Goal: Task Accomplishment & Management: Manage account settings

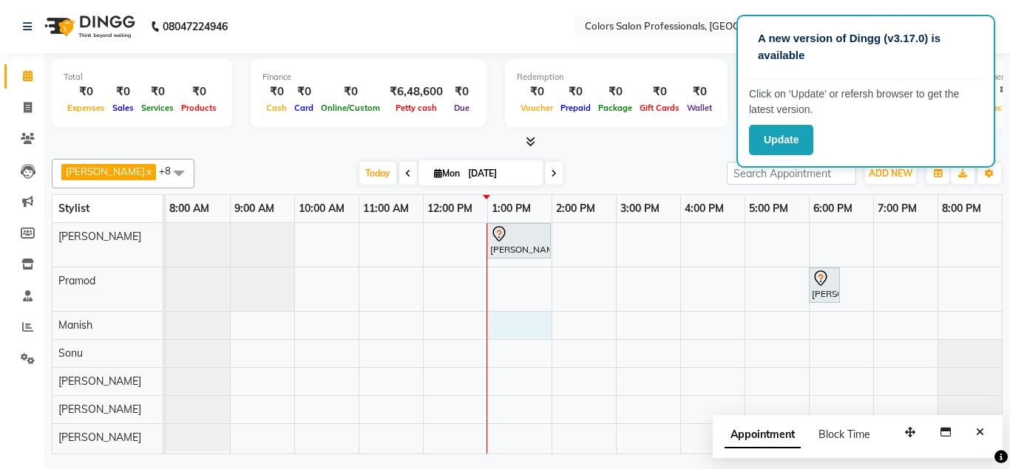
click at [499, 333] on div "Vinita Kabra, TK01, 01:00 PM-02:00 PM, Hair Treatment - Hair Spa Punit Hamrajni…" at bounding box center [584, 338] width 836 height 231
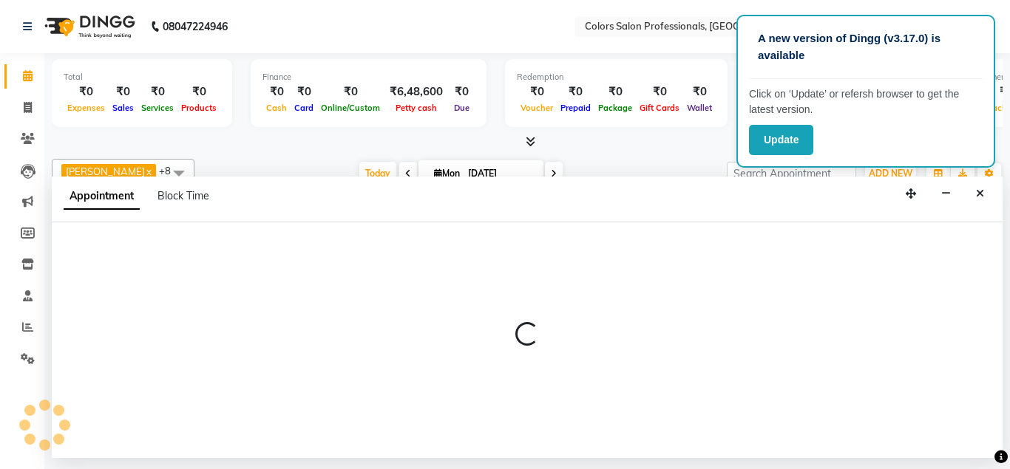
select select "60230"
select select "780"
select select "tentative"
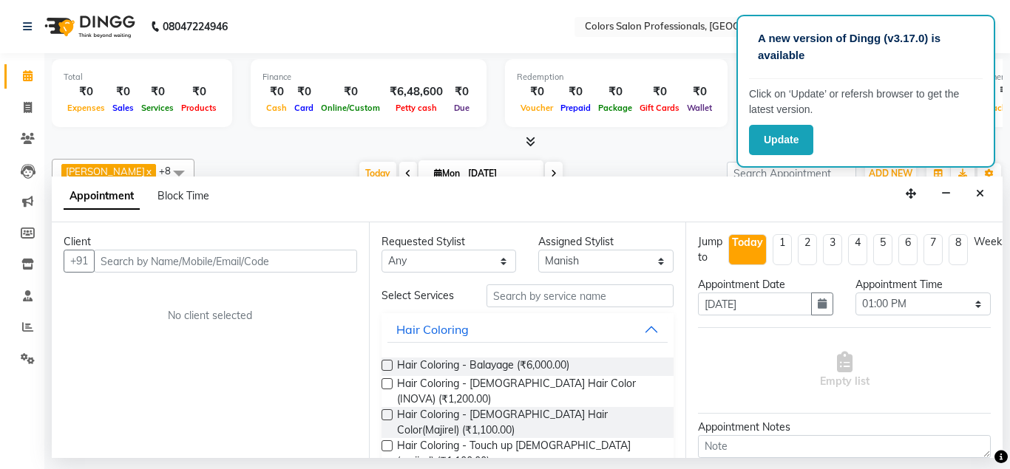
click at [301, 261] on input "text" at bounding box center [225, 261] width 263 height 23
type input "7385623776"
click at [343, 256] on span "Add Client" at bounding box center [327, 260] width 50 height 13
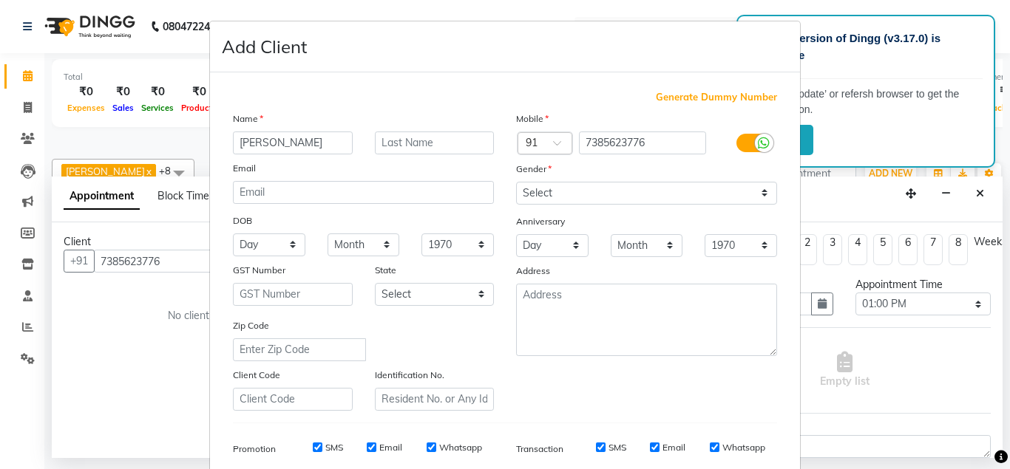
click at [246, 149] on input "sharayu" at bounding box center [293, 143] width 120 height 23
type input "Sharayu"
click at [409, 144] on input "text" at bounding box center [435, 143] width 120 height 23
click at [633, 148] on input "7385623776" at bounding box center [643, 143] width 128 height 23
click at [620, 145] on input "7385623776" at bounding box center [643, 143] width 128 height 23
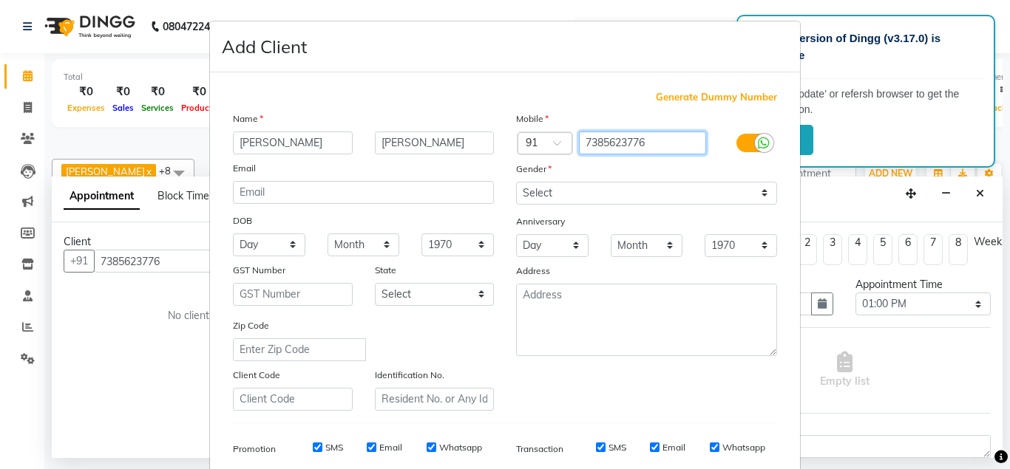
click at [647, 144] on input "7385623776" at bounding box center [643, 143] width 128 height 23
drag, startPoint x: 731, startPoint y: 141, endPoint x: 894, endPoint y: 120, distance: 163.9
click at [894, 120] on ngb-modal-window "Add Client Generate Dummy Number Name Sharayu Gayakwad Email DOB Day 01 02 03 0…" at bounding box center [505, 234] width 1010 height 469
click at [906, 122] on ngb-modal-window "Add Client Generate Dummy Number Name Sharayu Gayakwad Email DOB Day 01 02 03 0…" at bounding box center [505, 234] width 1010 height 469
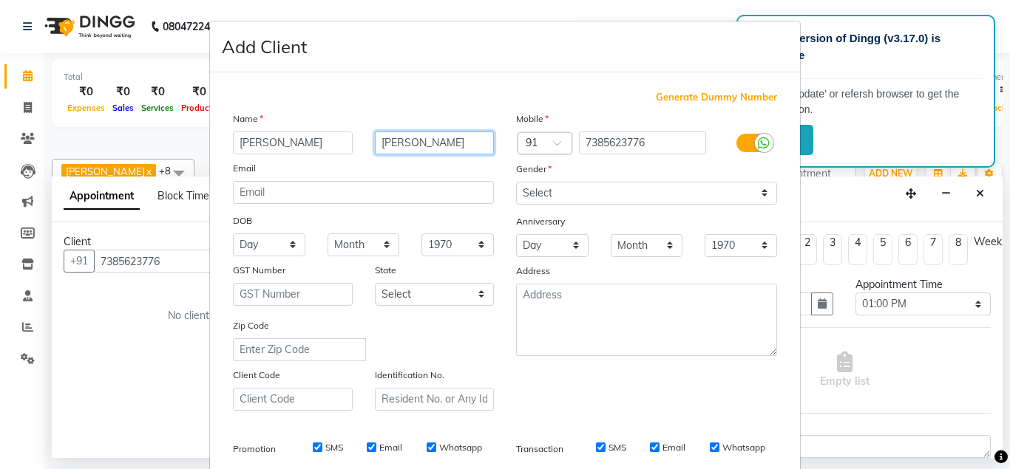
click at [400, 143] on input "Gayakwad" at bounding box center [435, 143] width 120 height 23
click at [398, 148] on input "Gaakwad" at bounding box center [435, 143] width 120 height 23
type input "Gaikwad"
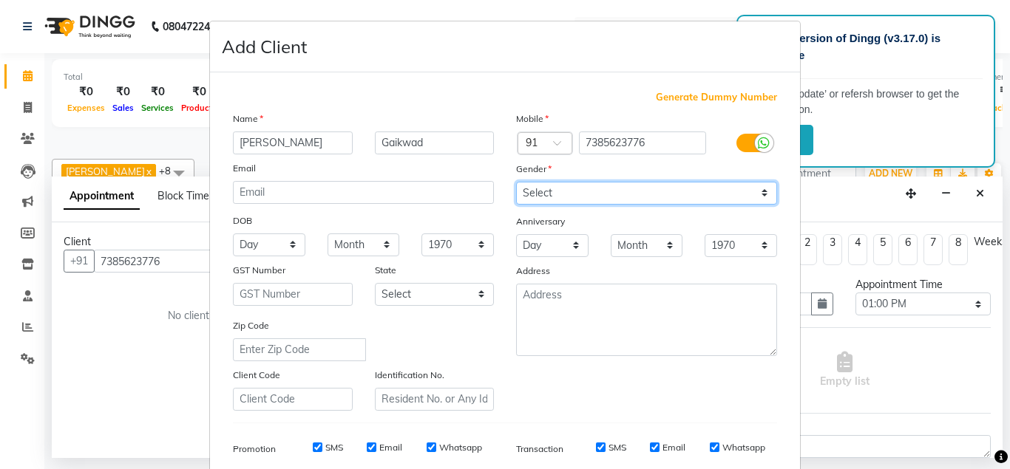
select select "female"
click option "Female" at bounding box center [0, 0] width 0 height 0
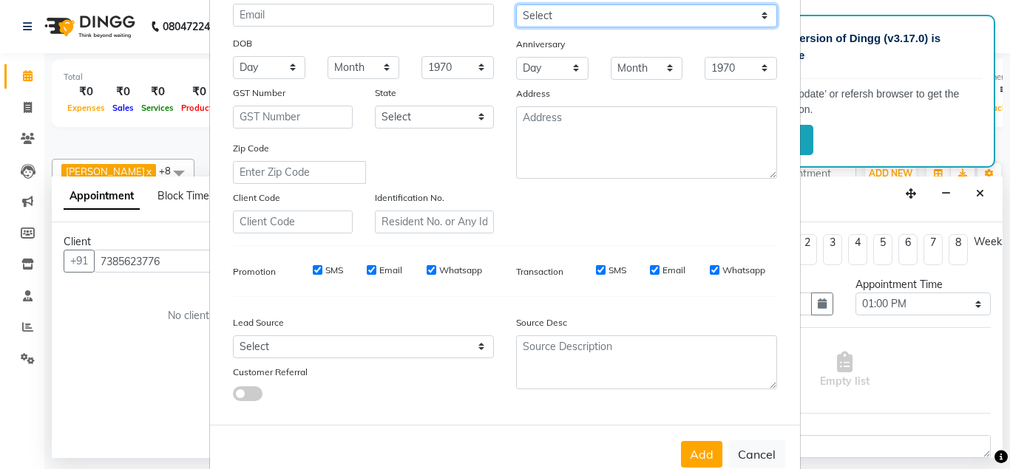
scroll to position [213, 0]
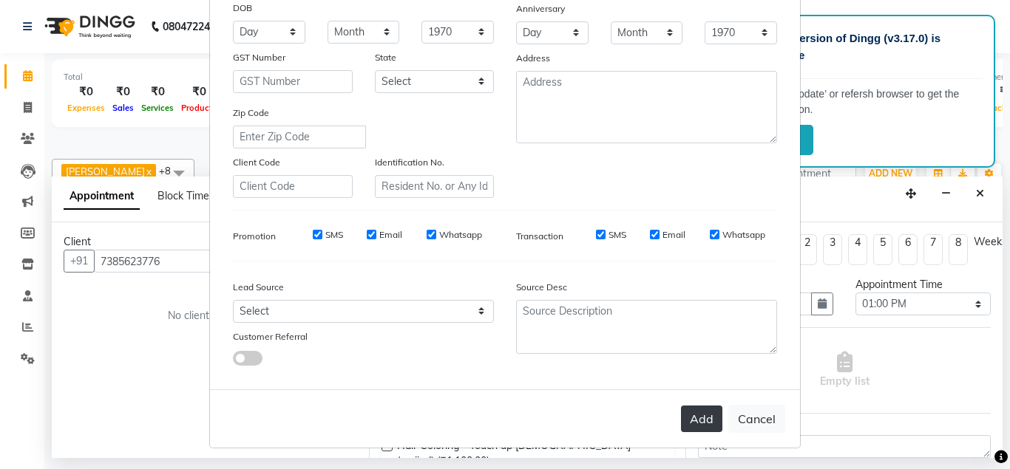
click at [701, 424] on button "Add" at bounding box center [701, 419] width 41 height 27
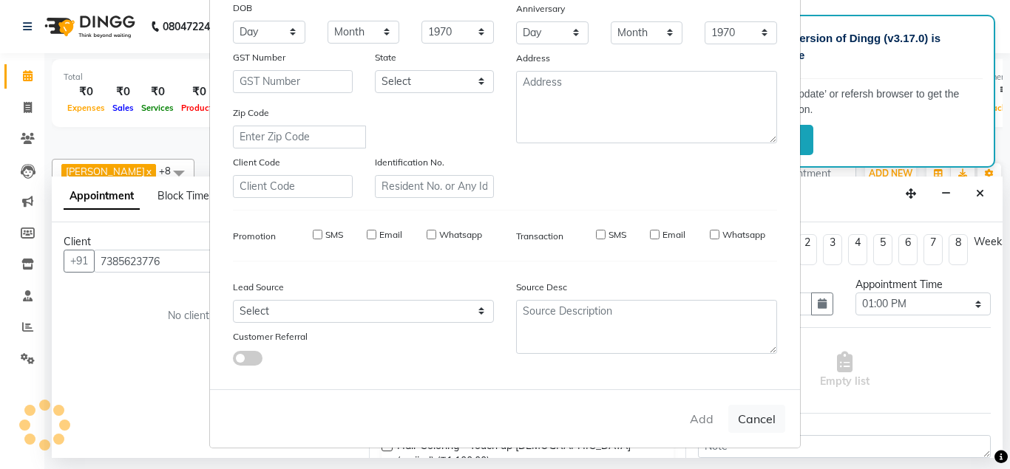
select select
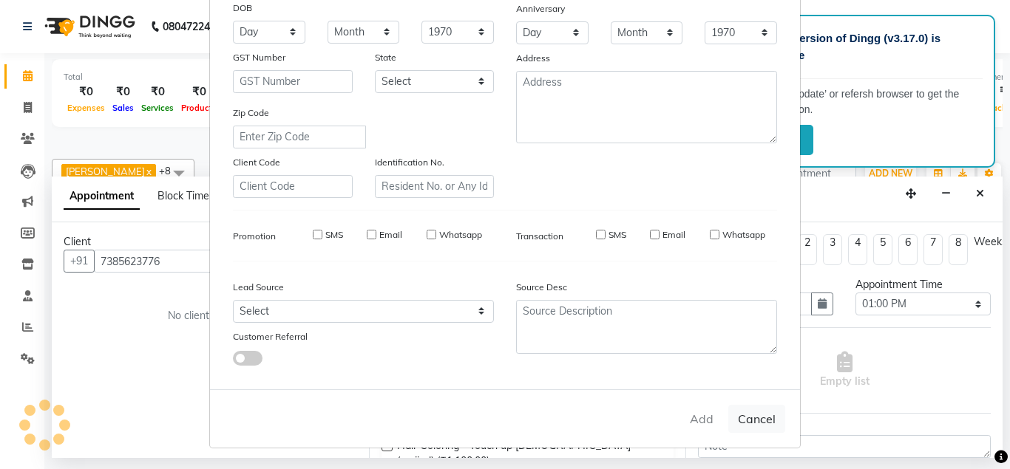
select select
checkbox input "false"
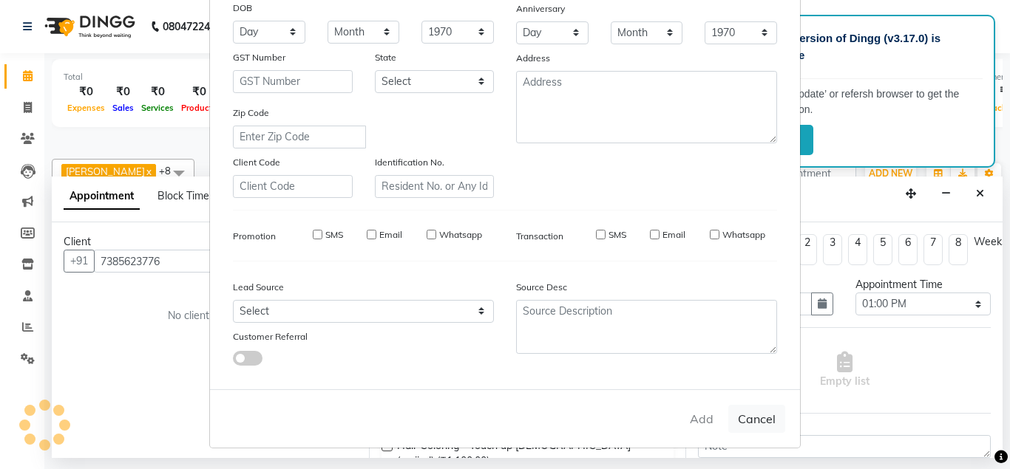
checkbox input "false"
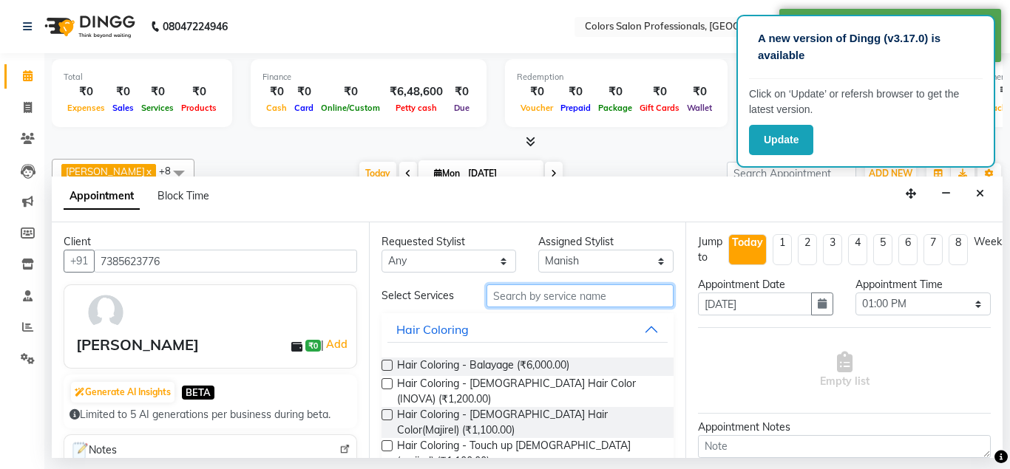
click at [517, 299] on input "text" at bounding box center [580, 296] width 188 height 23
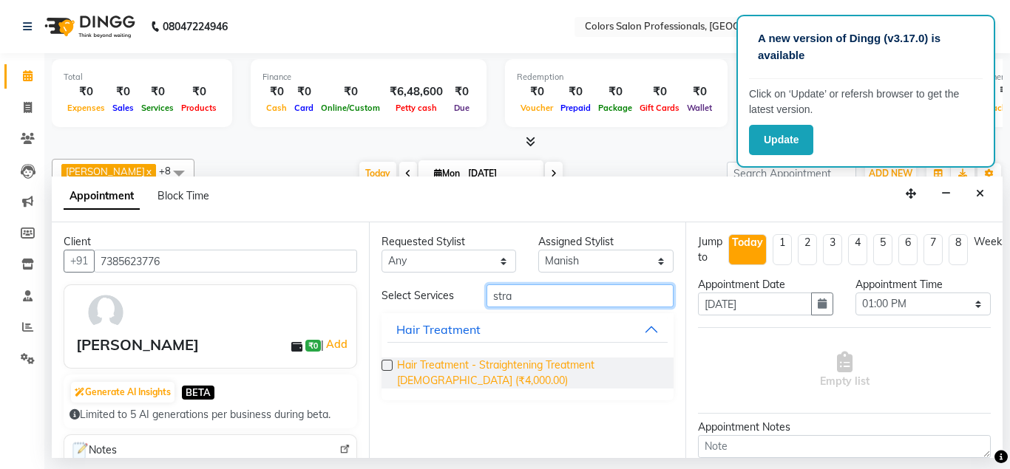
type input "stra"
click at [431, 370] on span "Hair Treatment - Straightening Treatment female (₹4,000.00)" at bounding box center [529, 373] width 265 height 31
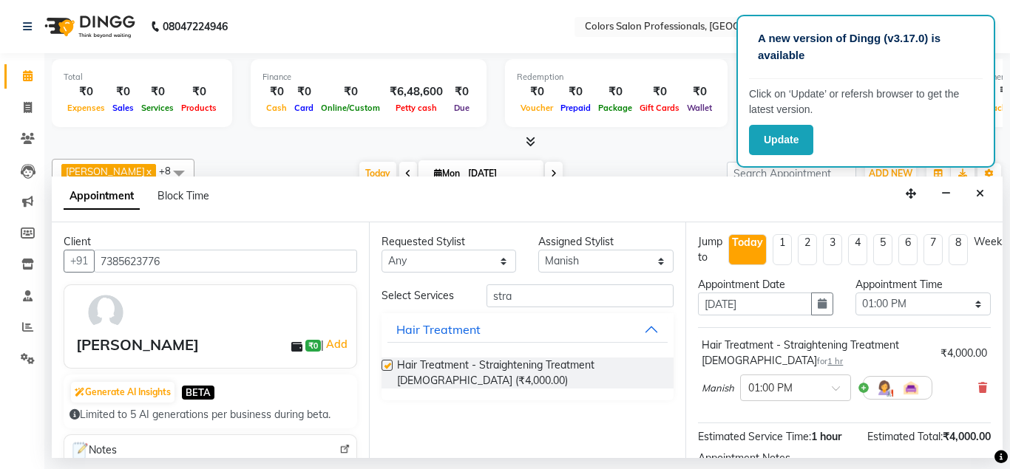
checkbox input "false"
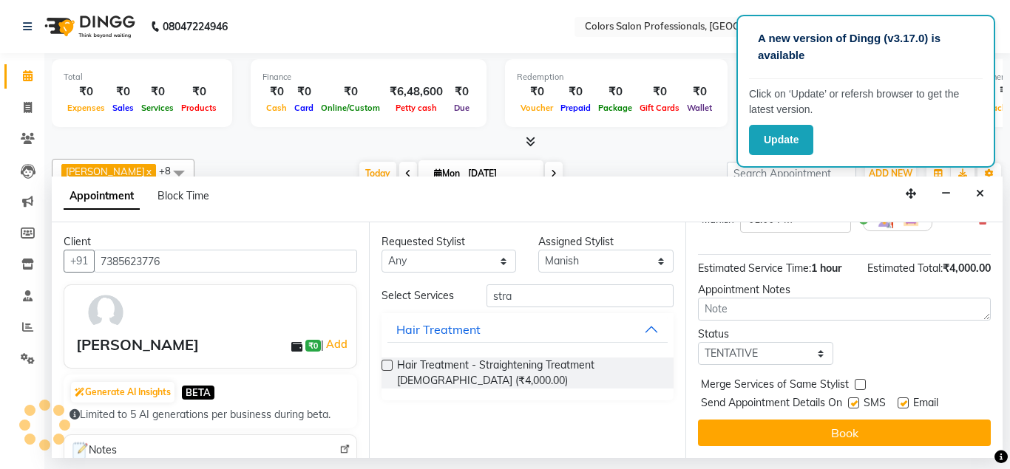
scroll to position [0, 0]
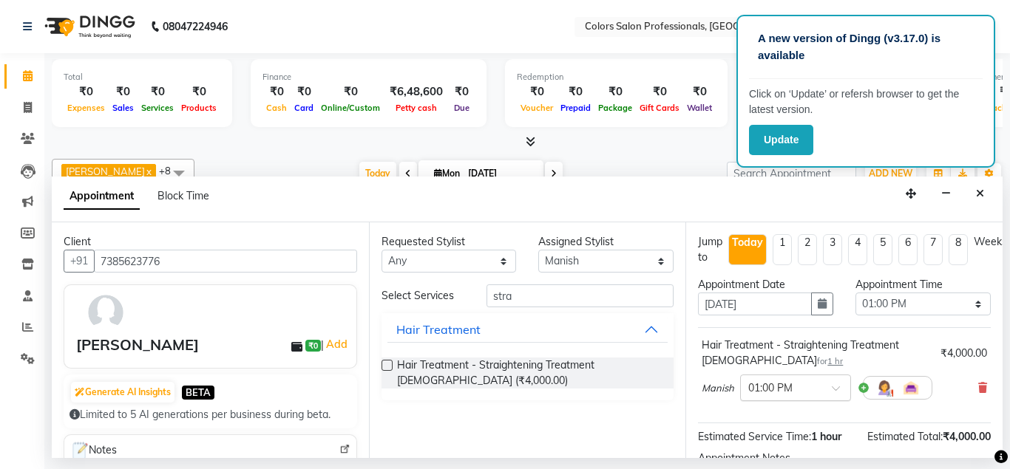
click at [751, 395] on div "× 01:00 PM" at bounding box center [770, 389] width 44 height 16
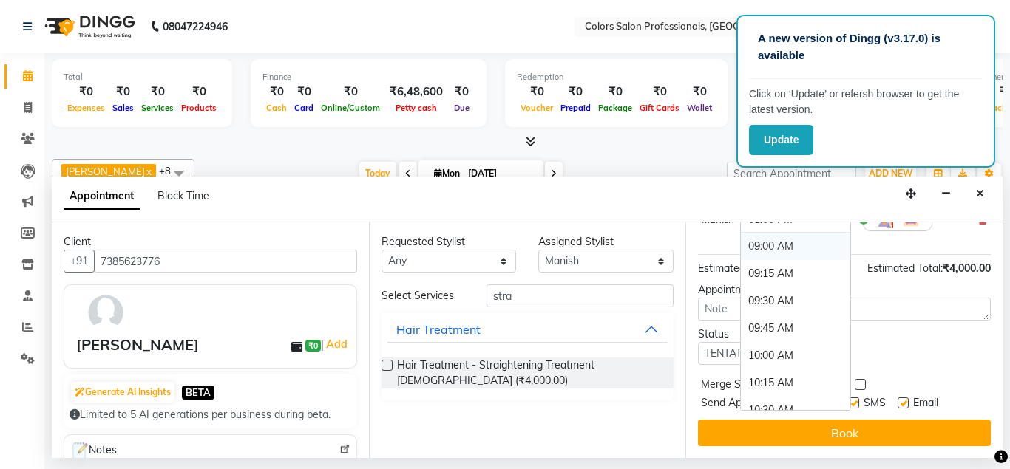
click at [772, 251] on div "09:00 AM" at bounding box center [795, 246] width 109 height 27
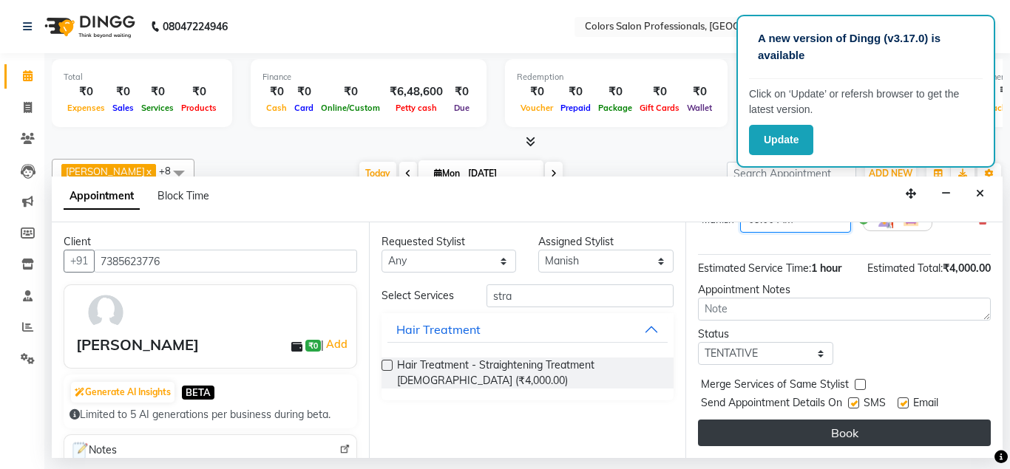
click at [797, 433] on button "Book" at bounding box center [844, 433] width 293 height 27
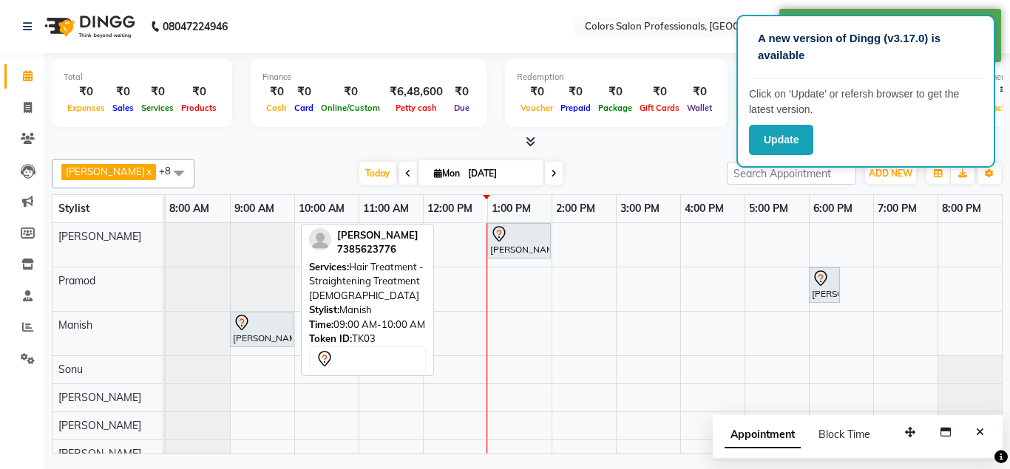
click at [273, 335] on div "[PERSON_NAME], TK03, 09:00 AM-10:00 AM, Hair Treatment - Straightening Treatmen…" at bounding box center [261, 329] width 61 height 31
select select "7"
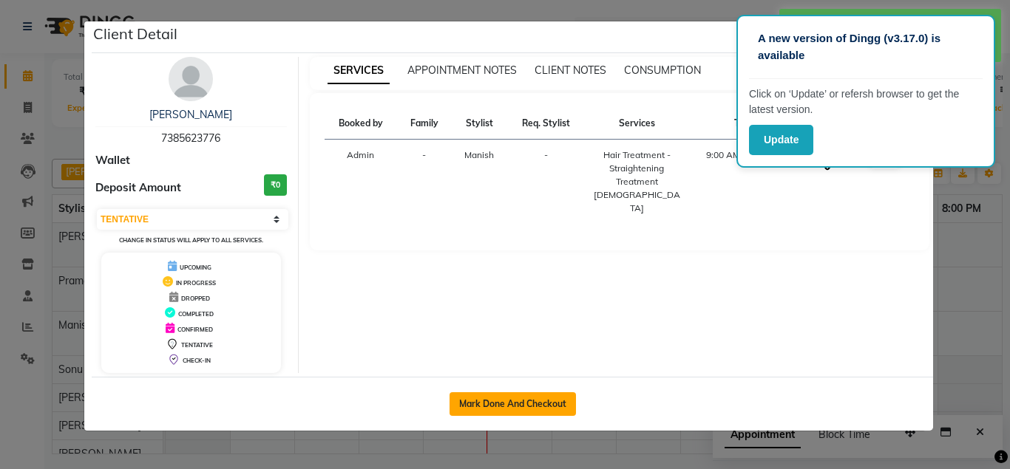
click at [483, 398] on button "Mark Done And Checkout" at bounding box center [512, 404] width 126 height 24
select select "service"
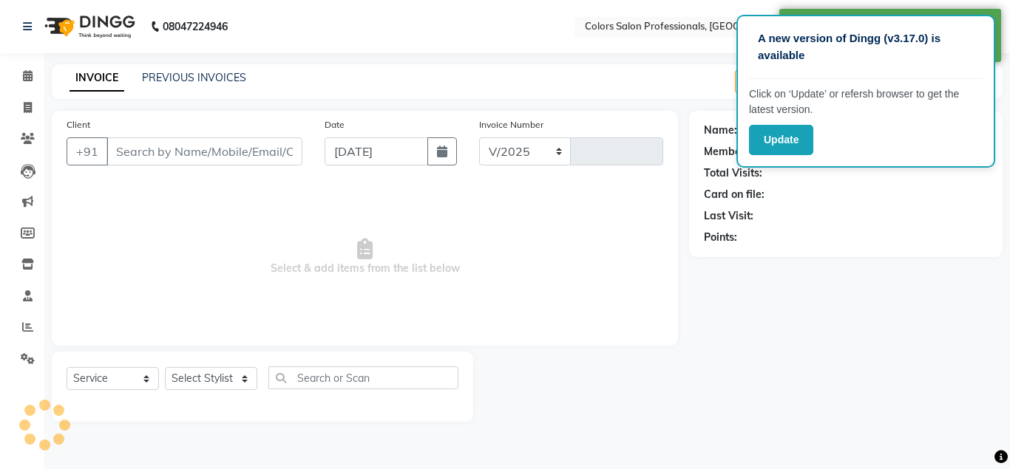
select select "7161"
type input "0743"
type input "7385623776"
select select "60230"
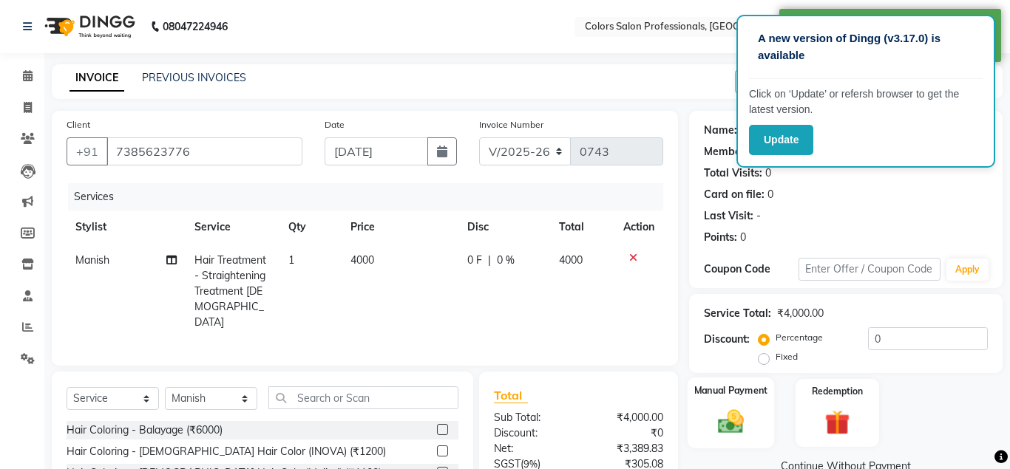
click at [755, 401] on div "Manual Payment" at bounding box center [730, 413] width 87 height 71
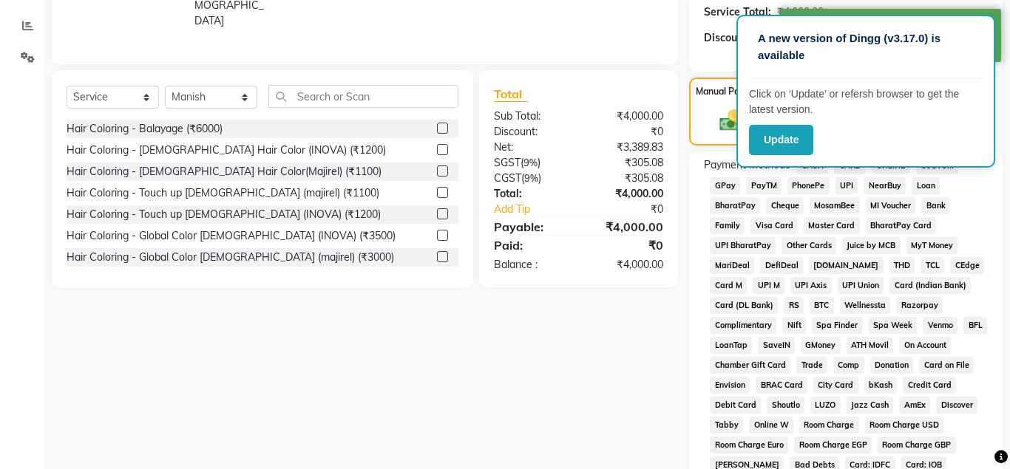
scroll to position [151, 0]
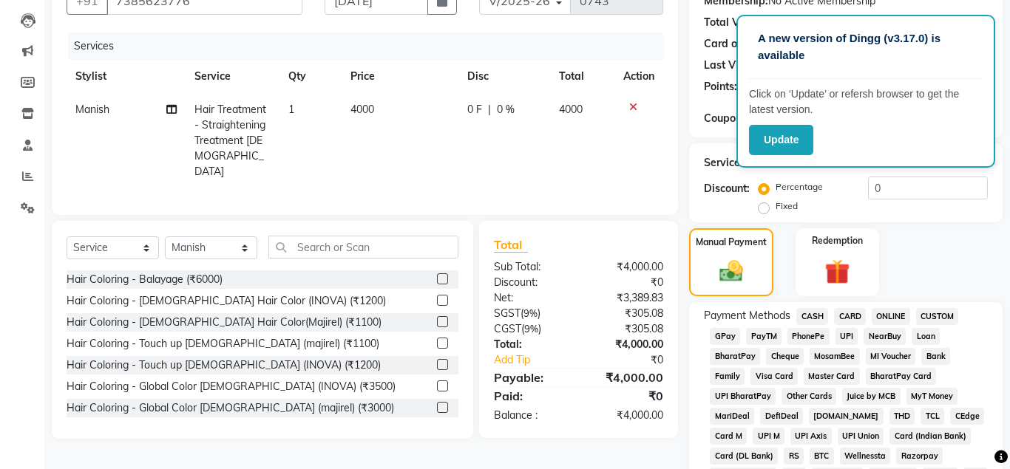
click at [880, 314] on span "ONLINE" at bounding box center [890, 316] width 38 height 17
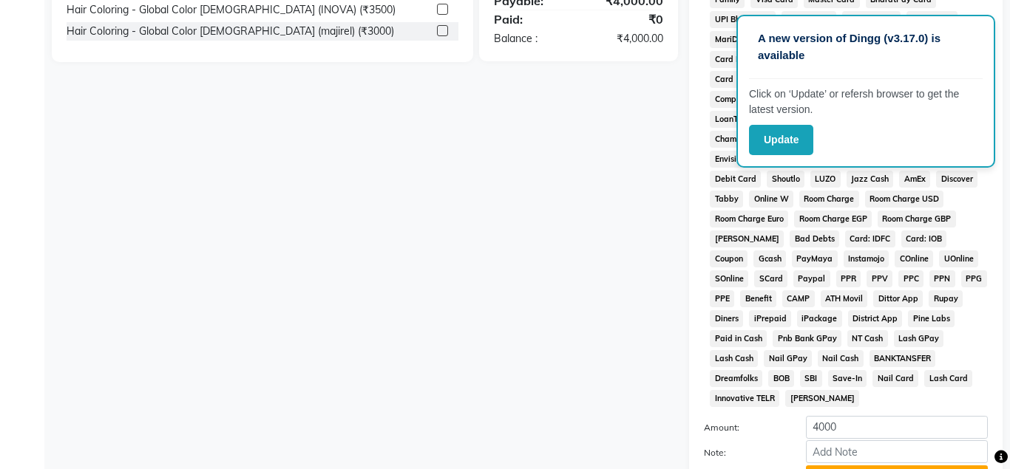
click at [893, 466] on button "Add Payment" at bounding box center [897, 477] width 182 height 23
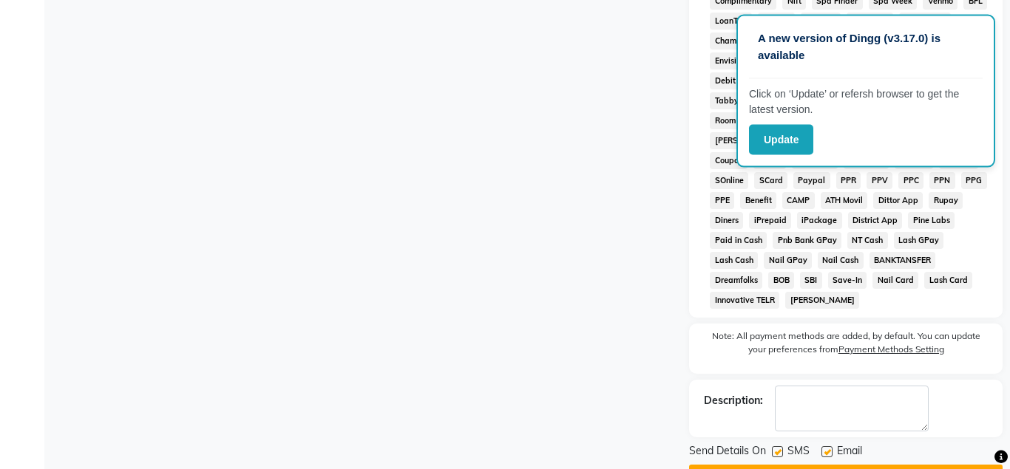
scroll to position [647, 0]
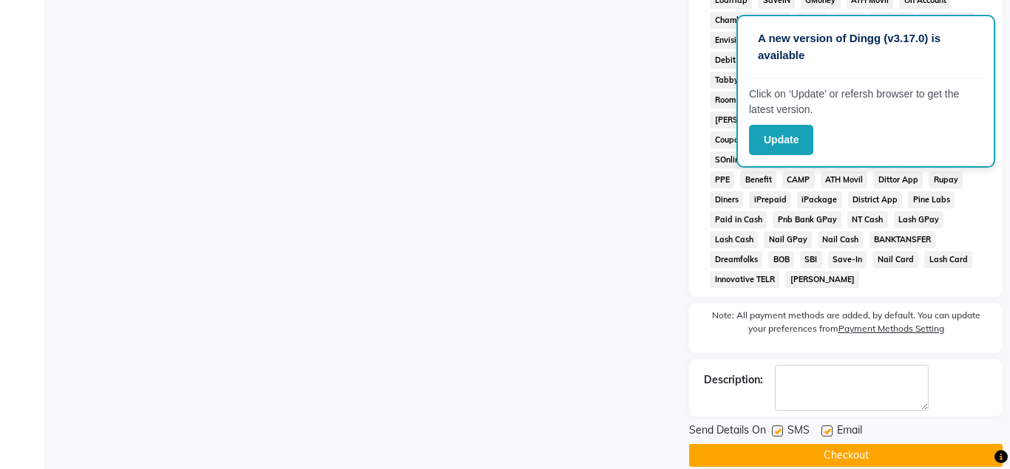
click at [820, 444] on button "Checkout" at bounding box center [845, 455] width 313 height 23
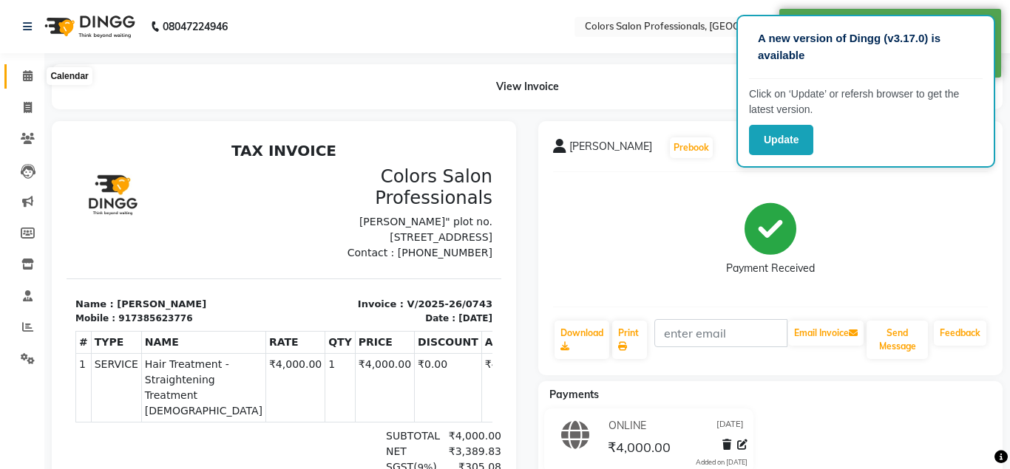
click at [23, 74] on icon at bounding box center [28, 75] width 10 height 11
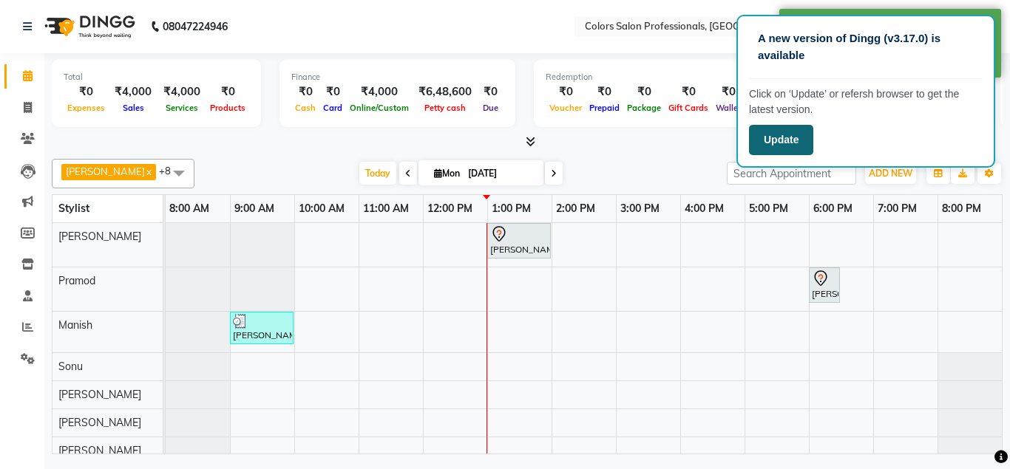
click at [778, 146] on button "Update" at bounding box center [781, 140] width 64 height 30
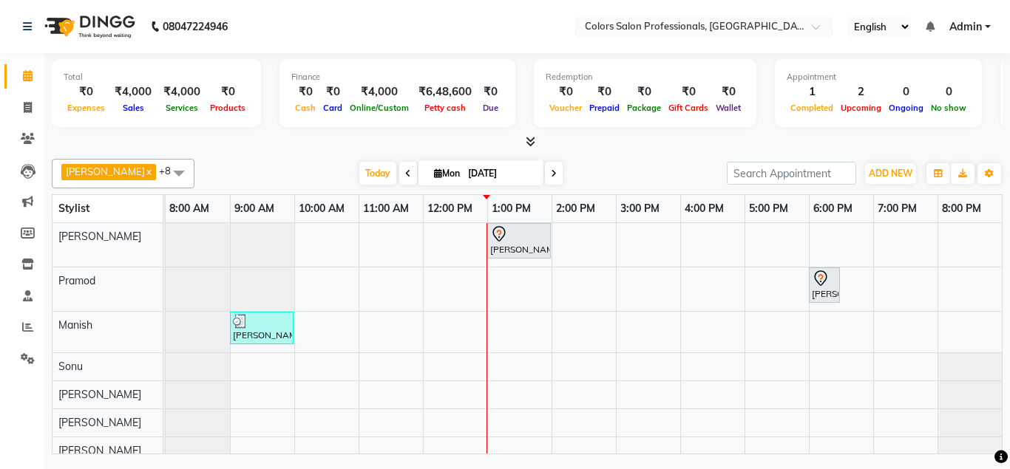
click at [1009, 469] on div "08047224946 Select Location × Colors Salon Professionals, Dharamprth English EN…" at bounding box center [505, 234] width 1010 height 469
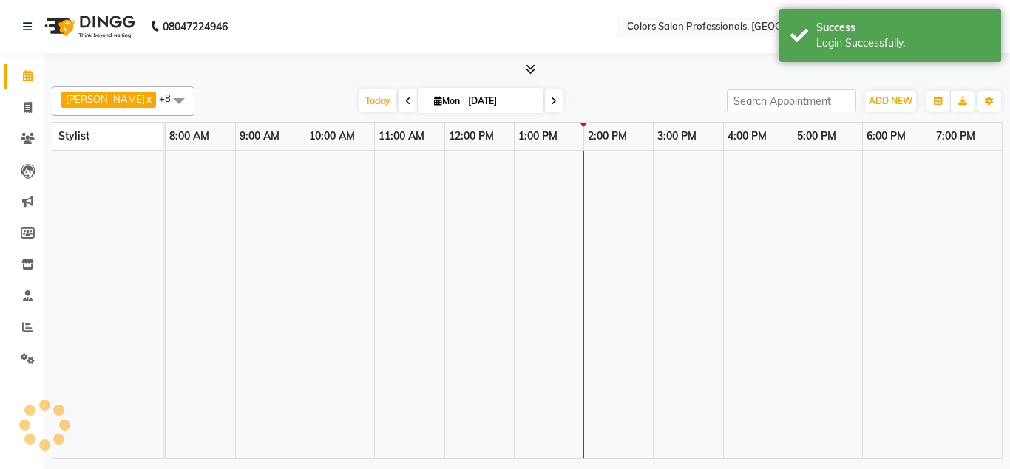
select select "en"
